Goal: Transaction & Acquisition: Purchase product/service

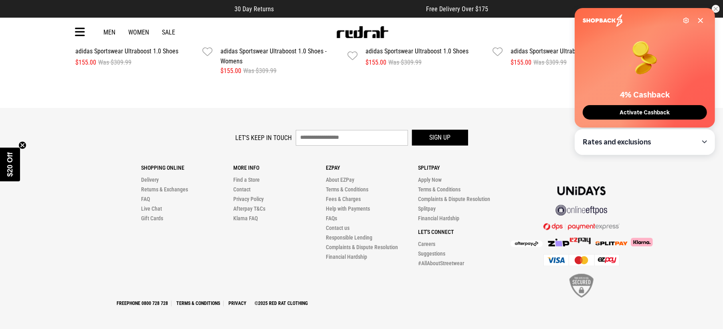
drag, startPoint x: 0, startPoint y: 0, endPoint x: 642, endPoint y: 117, distance: 653.0
click at [642, 117] on button "Activate Cashback" at bounding box center [645, 112] width 124 height 14
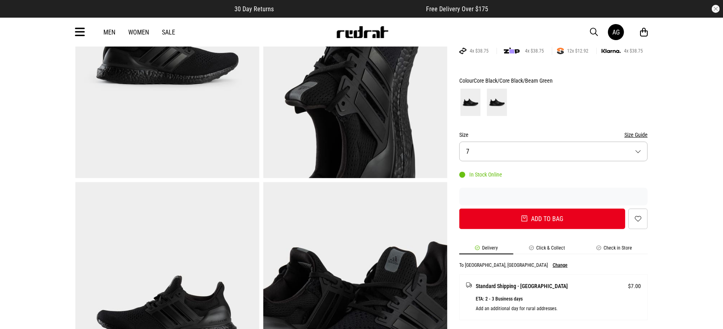
click at [629, 137] on button "Size Guide" at bounding box center [635, 135] width 23 height 10
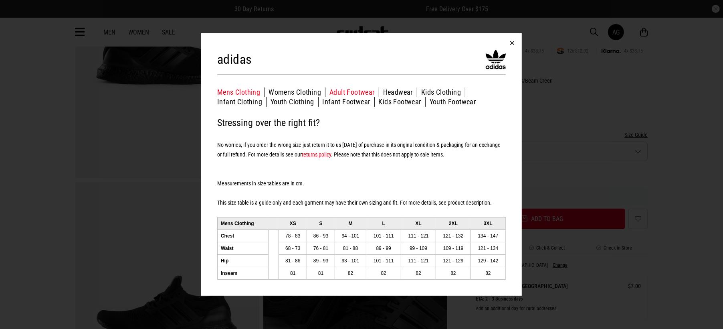
click at [365, 91] on button "Adult Footwear" at bounding box center [354, 92] width 50 height 10
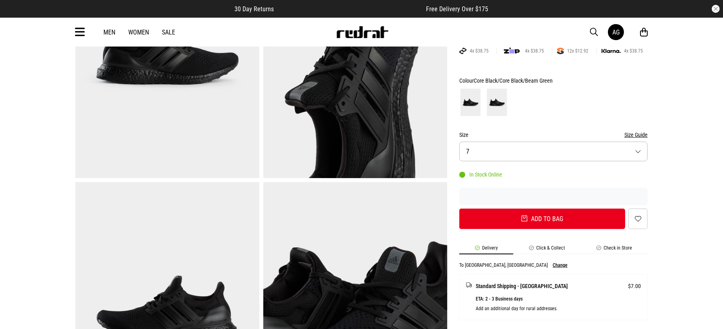
click at [451, 144] on div "SHARE adidas Sportswear Ultraboost 1.0 Shoes Style Code: 52178 $155 Was $309.99…" at bounding box center [547, 310] width 200 height 773
click at [463, 145] on button "Size 7" at bounding box center [553, 151] width 188 height 20
